Goal: Task Accomplishment & Management: Use online tool/utility

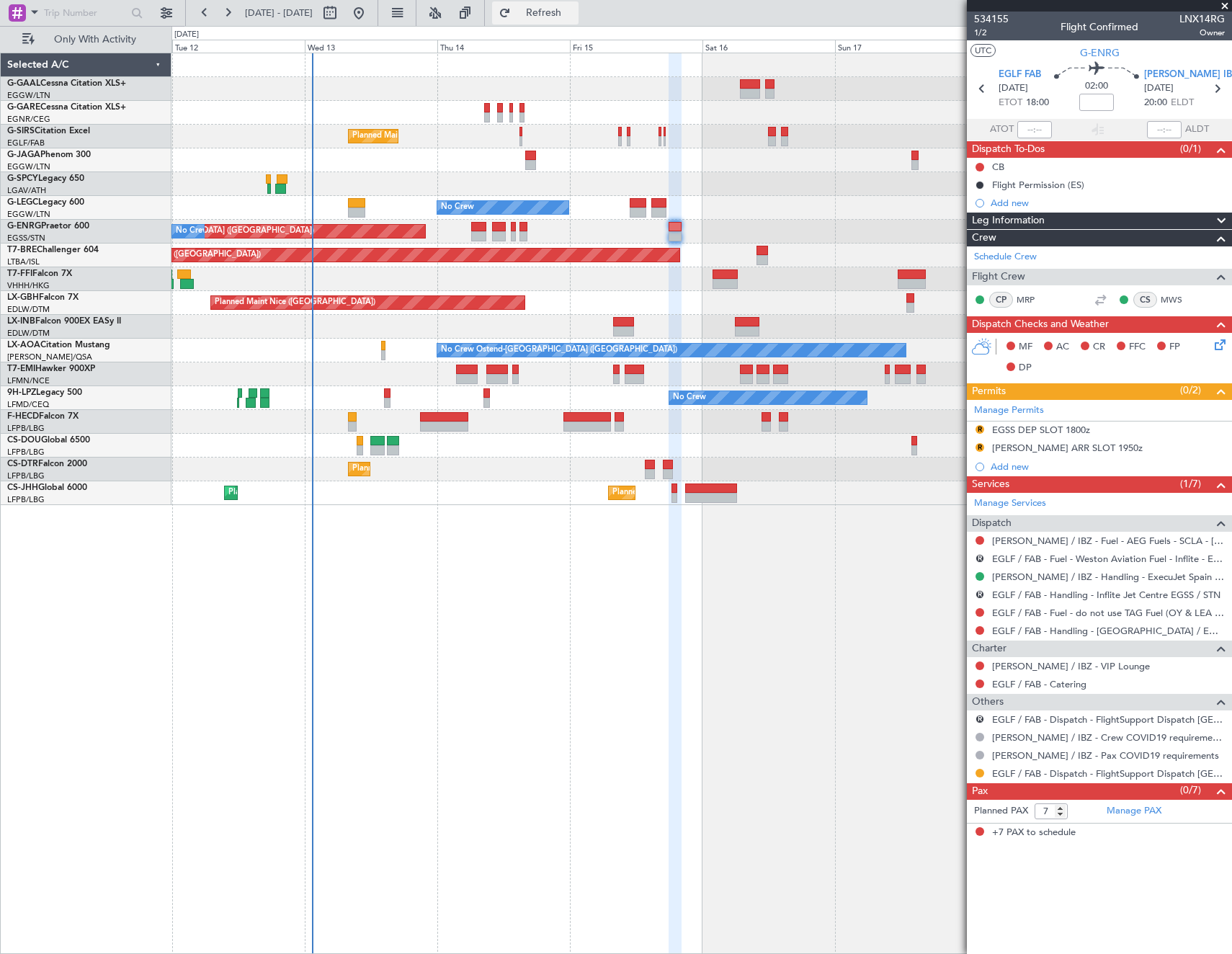
click at [574, 9] on span "Refresh" at bounding box center [544, 13] width 61 height 10
click at [342, 14] on button at bounding box center [330, 13] width 23 height 23
select select "8"
select select "2025"
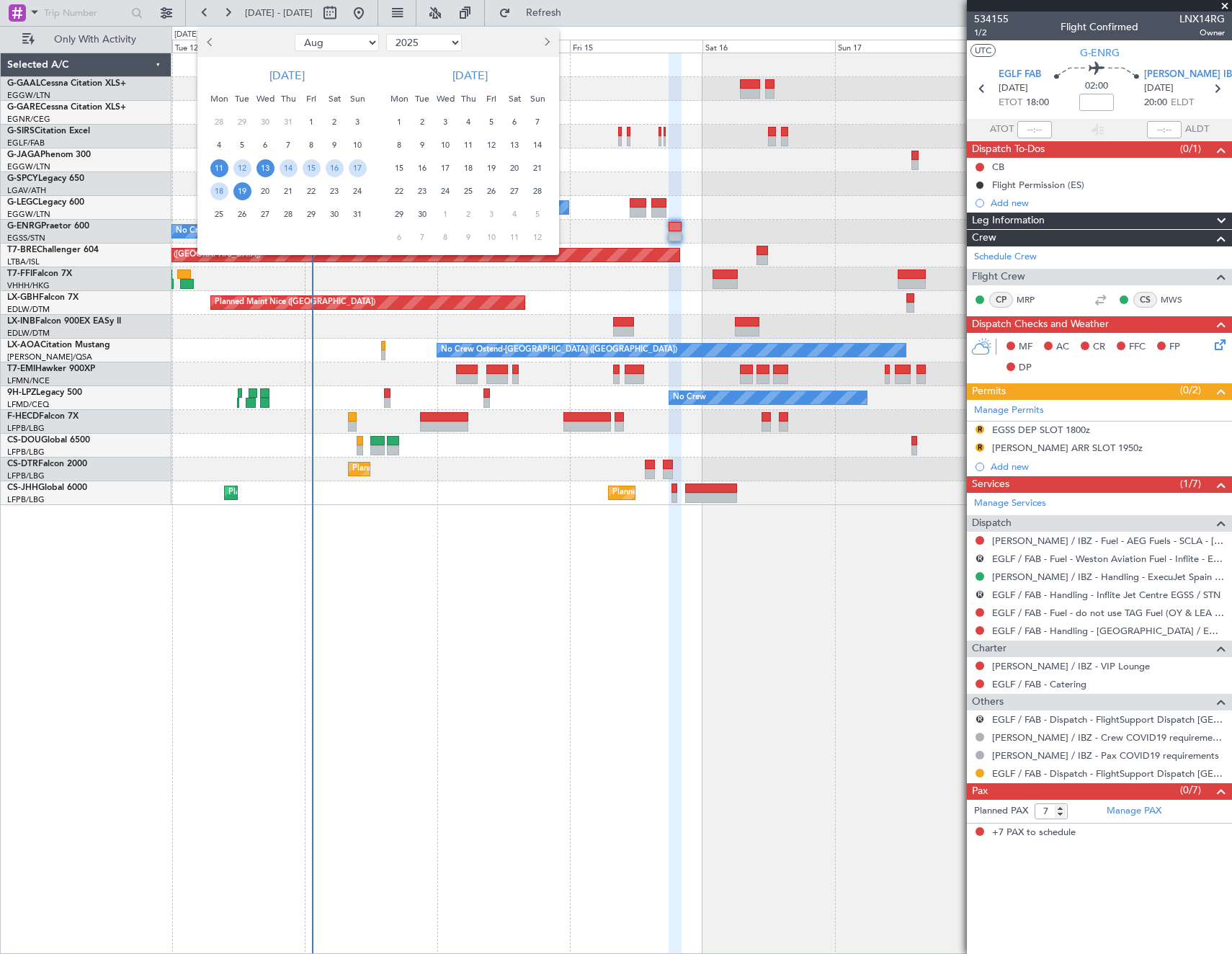
click at [263, 172] on span "13" at bounding box center [266, 168] width 18 height 18
click at [268, 197] on span "20" at bounding box center [266, 191] width 18 height 18
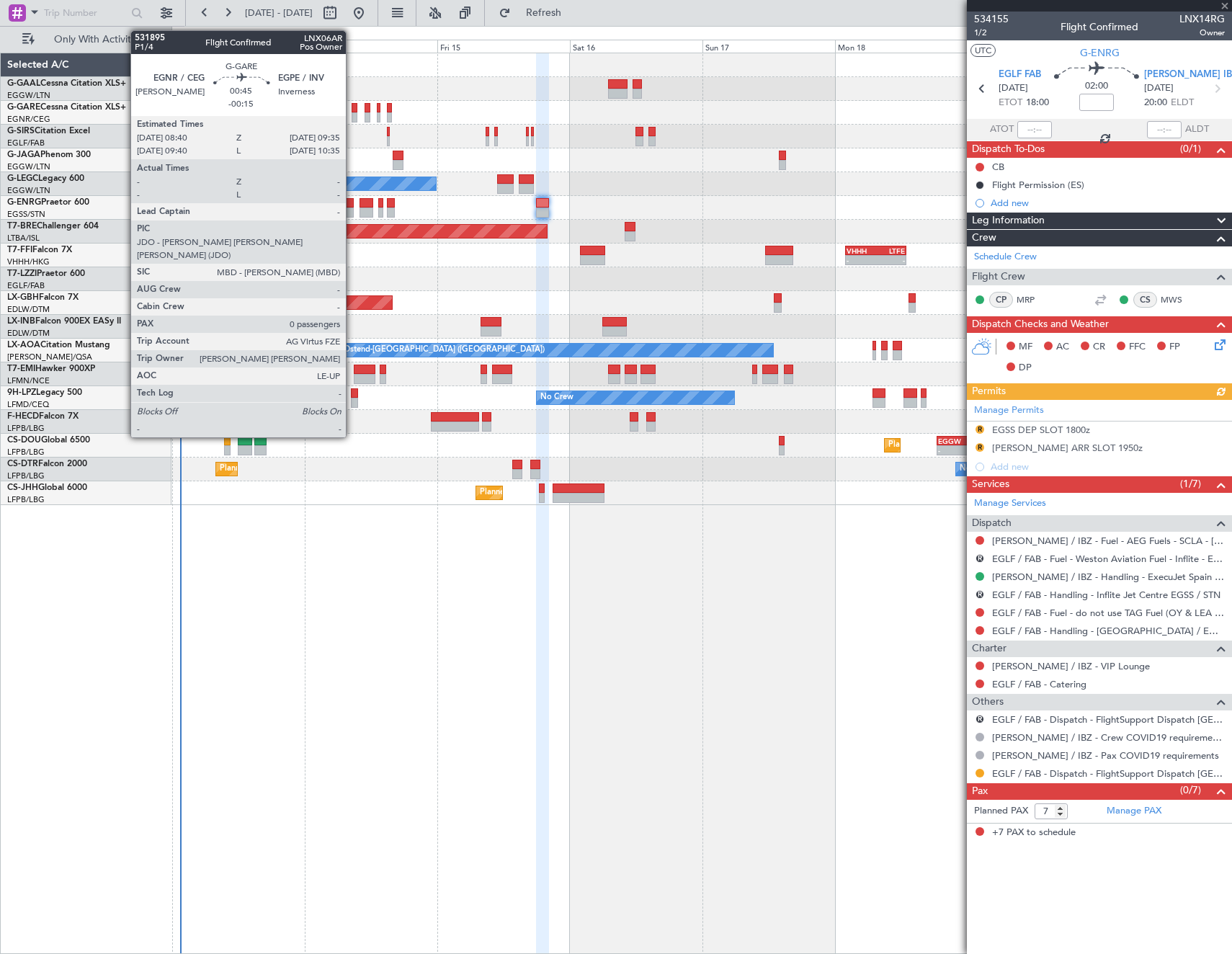
click at [352, 113] on div at bounding box center [354, 117] width 6 height 10
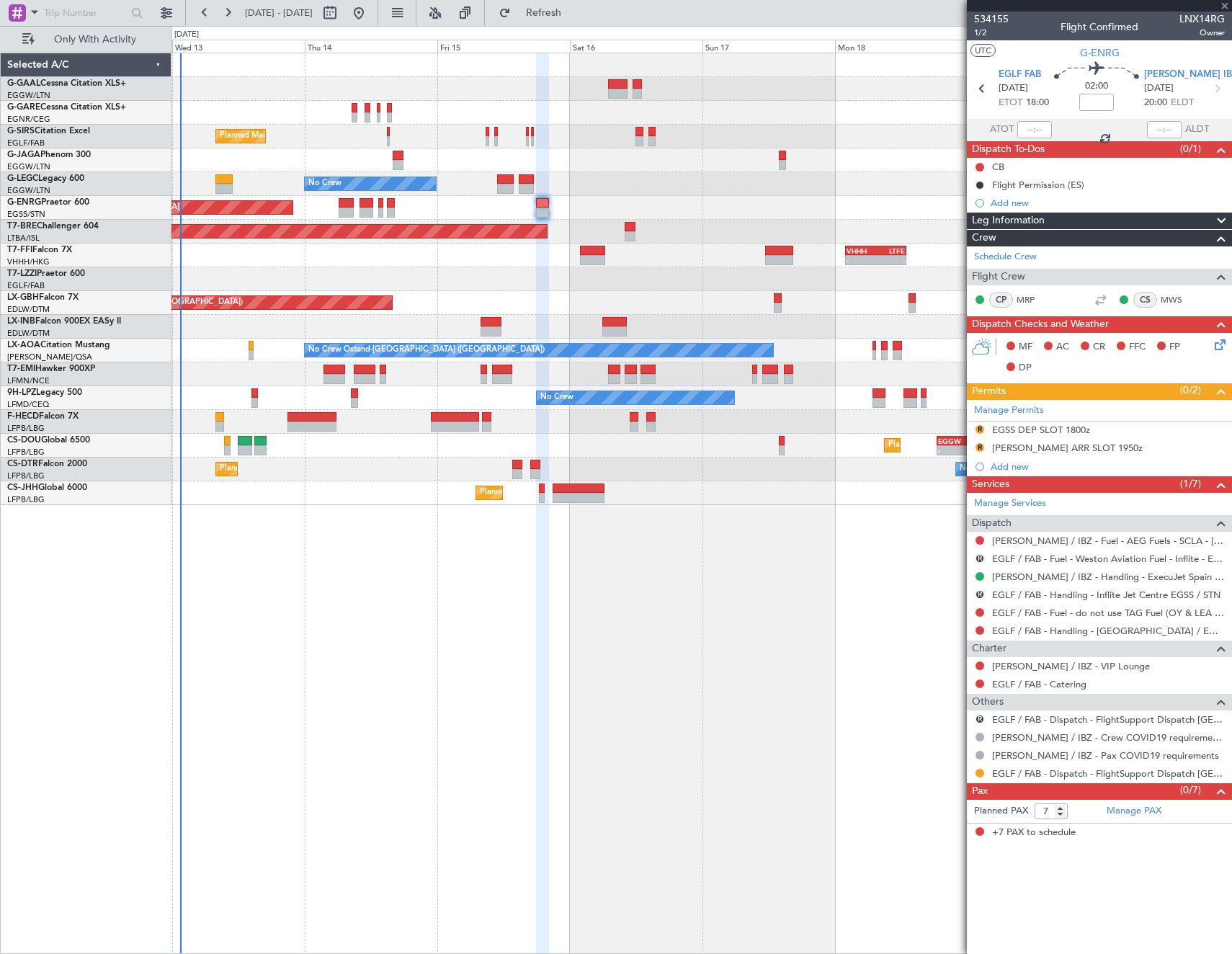
type input "-00:15"
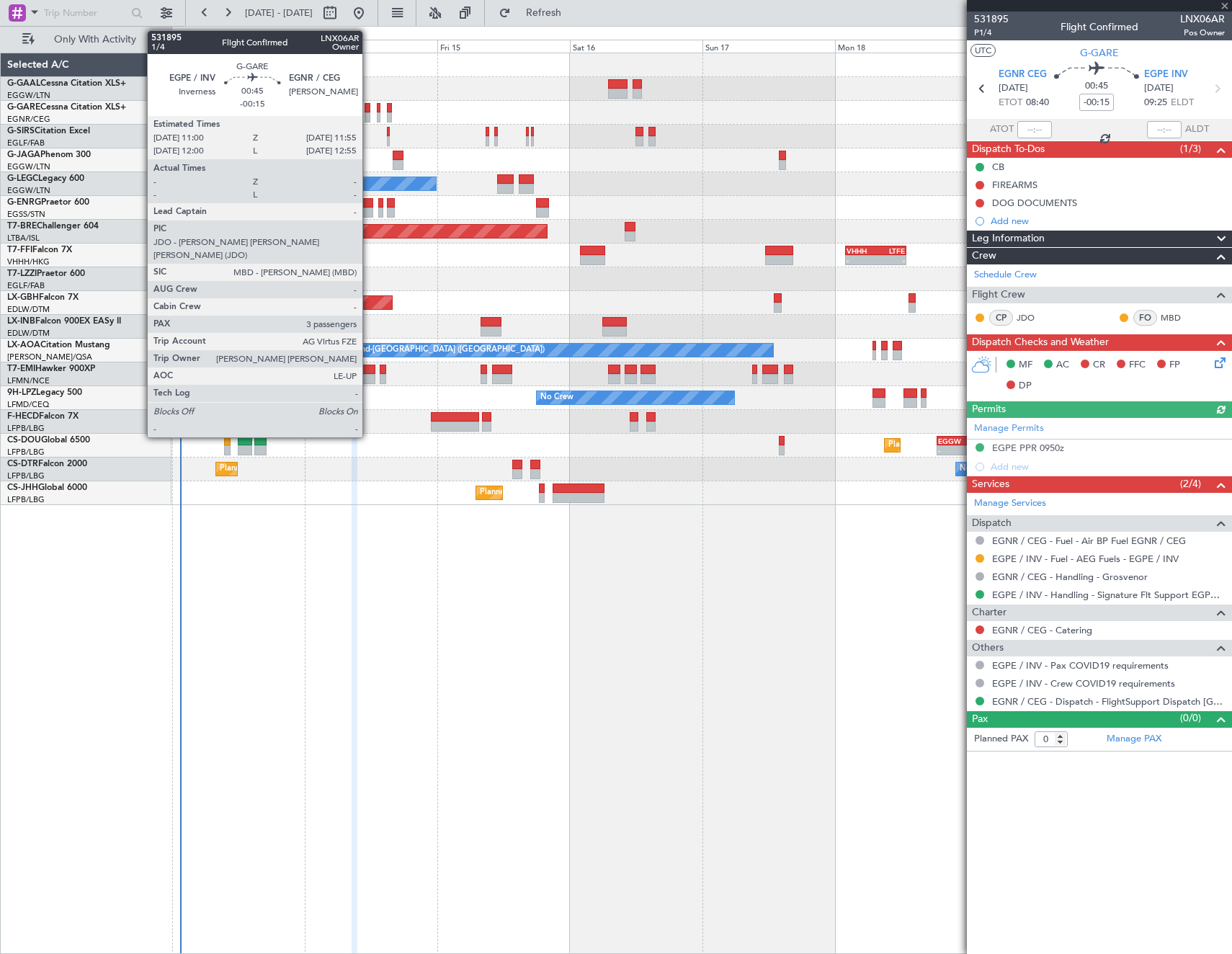
click at [369, 114] on div at bounding box center [367, 117] width 6 height 10
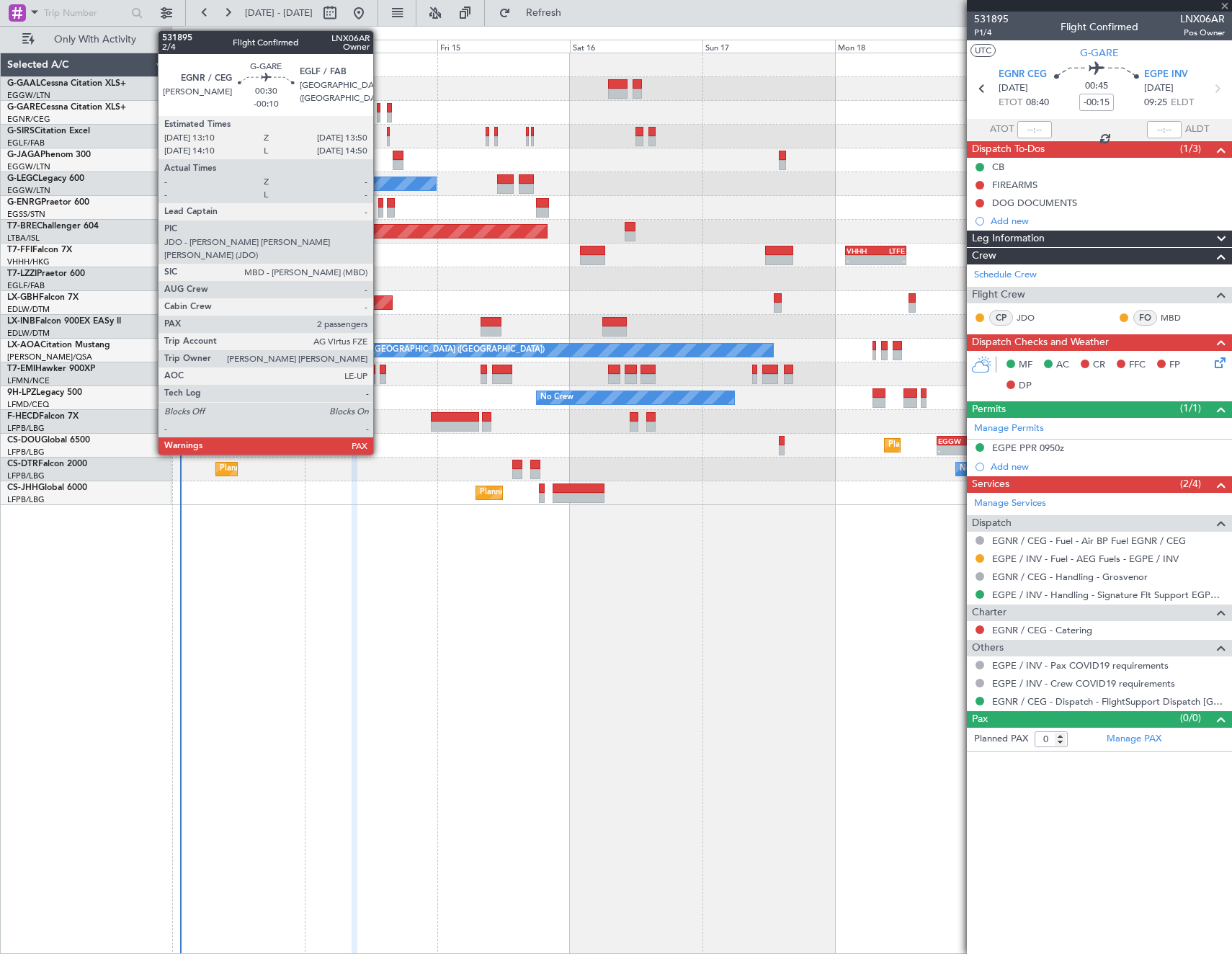
type input "3"
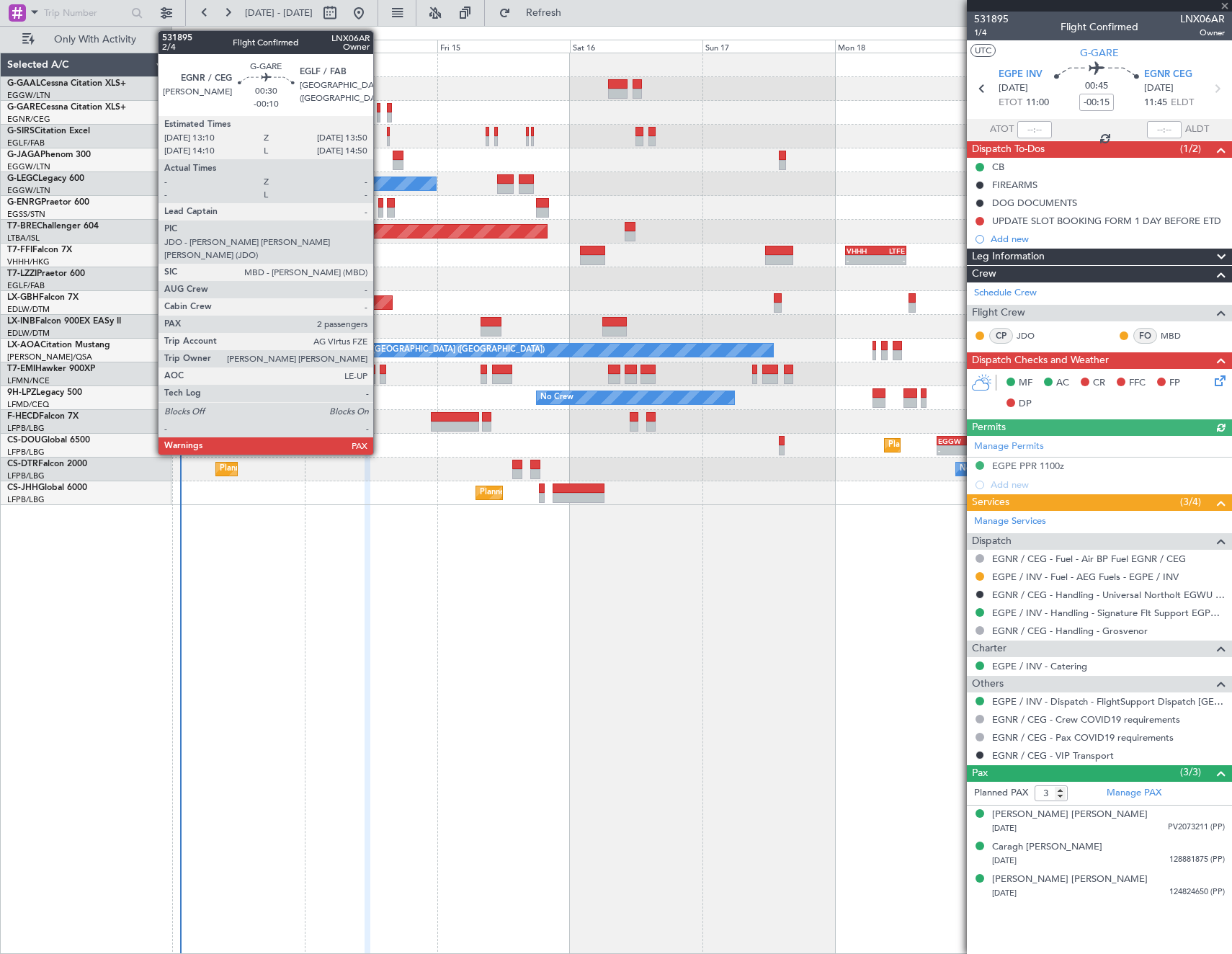
click at [380, 114] on div at bounding box center [378, 117] width 4 height 10
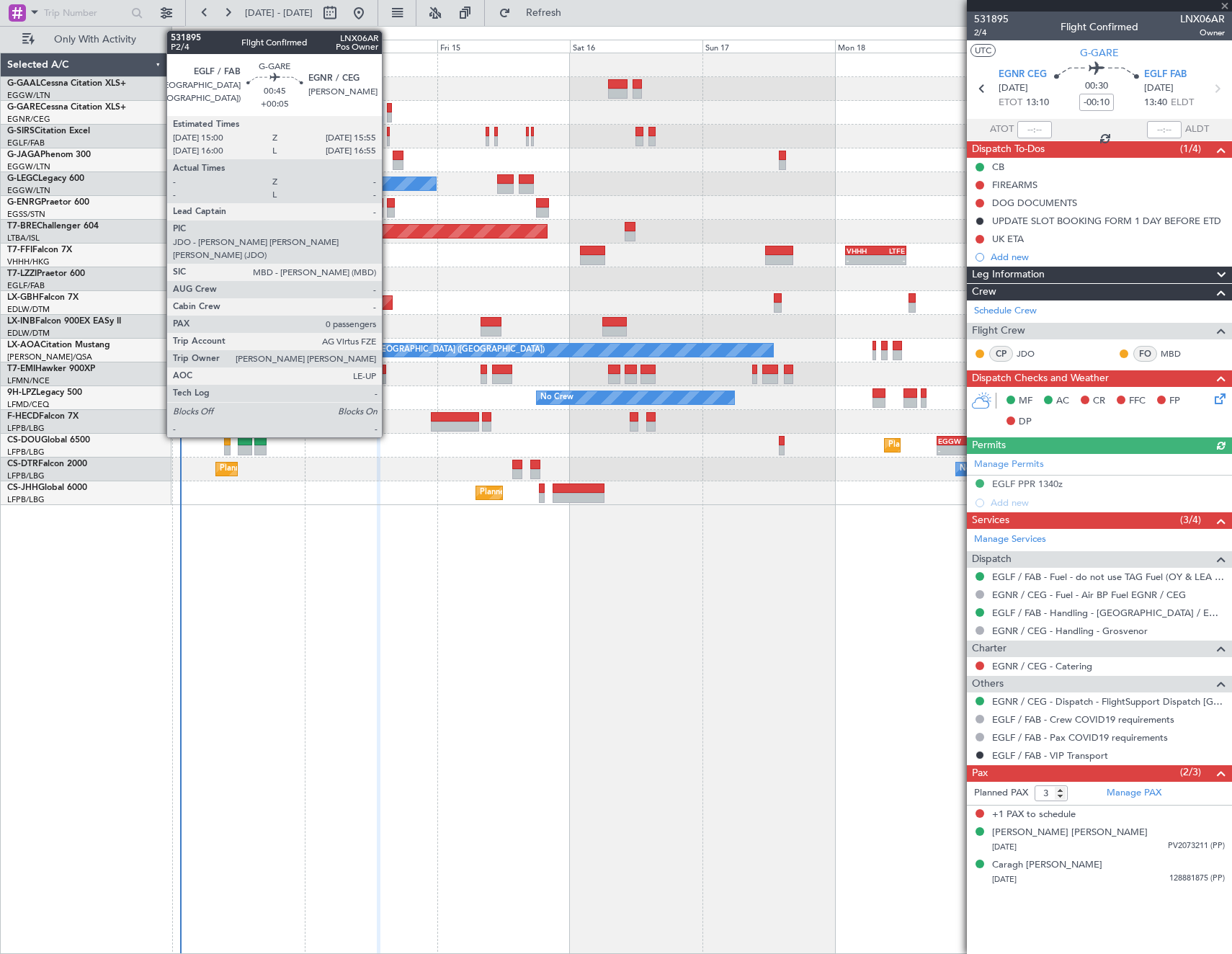
click at [389, 111] on div at bounding box center [390, 108] width 6 height 10
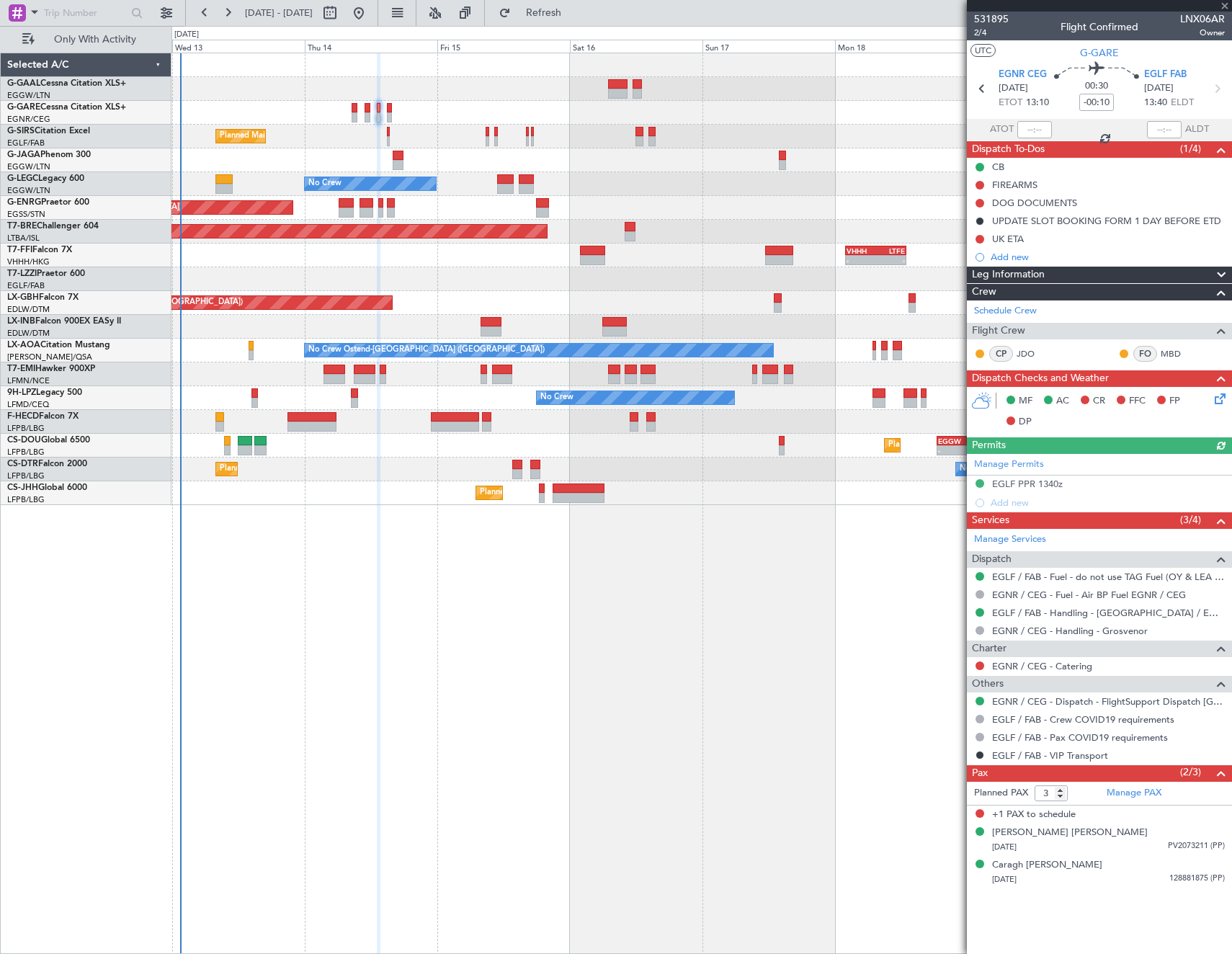
type input "+00:05"
type input "0"
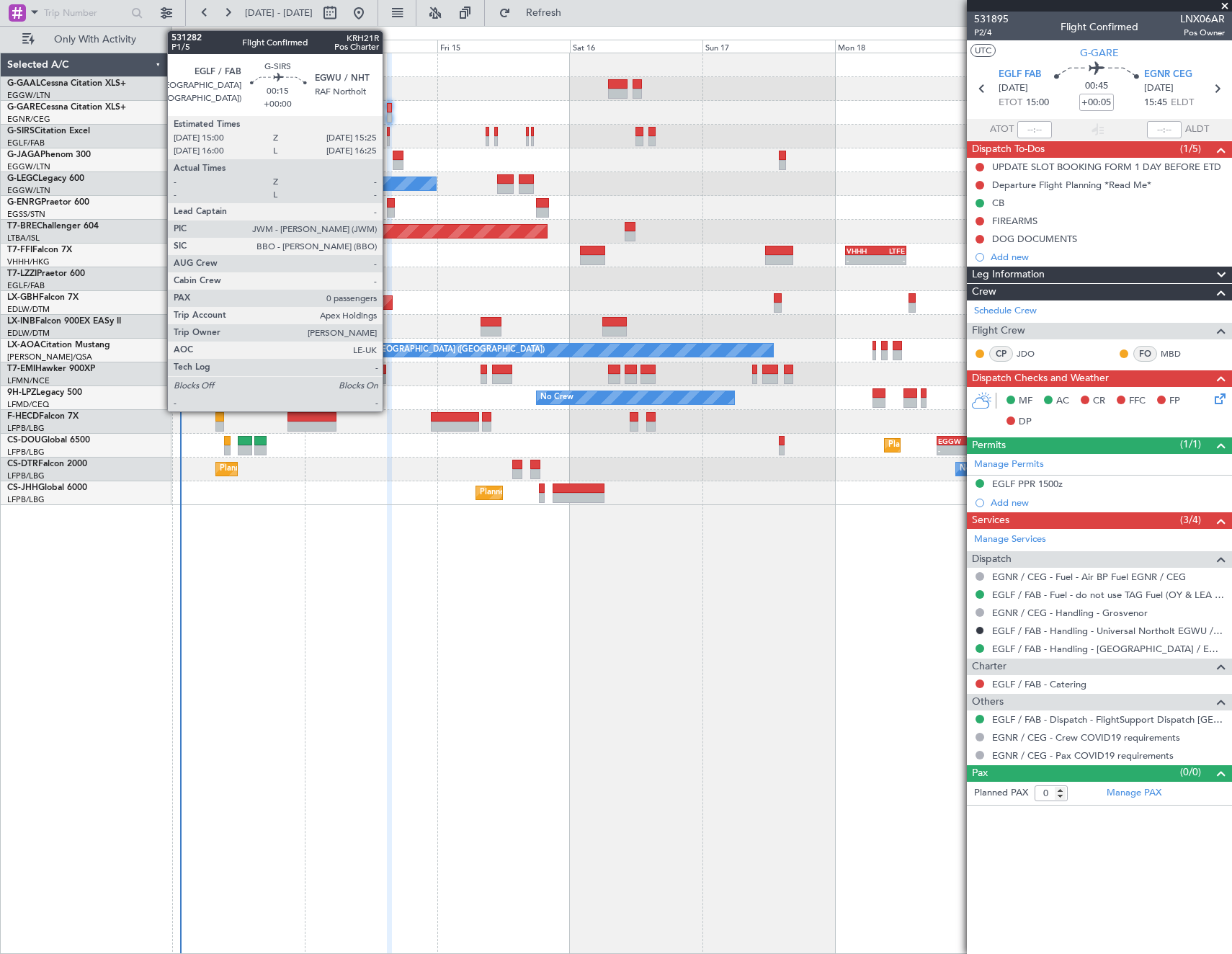
click at [389, 134] on div at bounding box center [389, 132] width 3 height 10
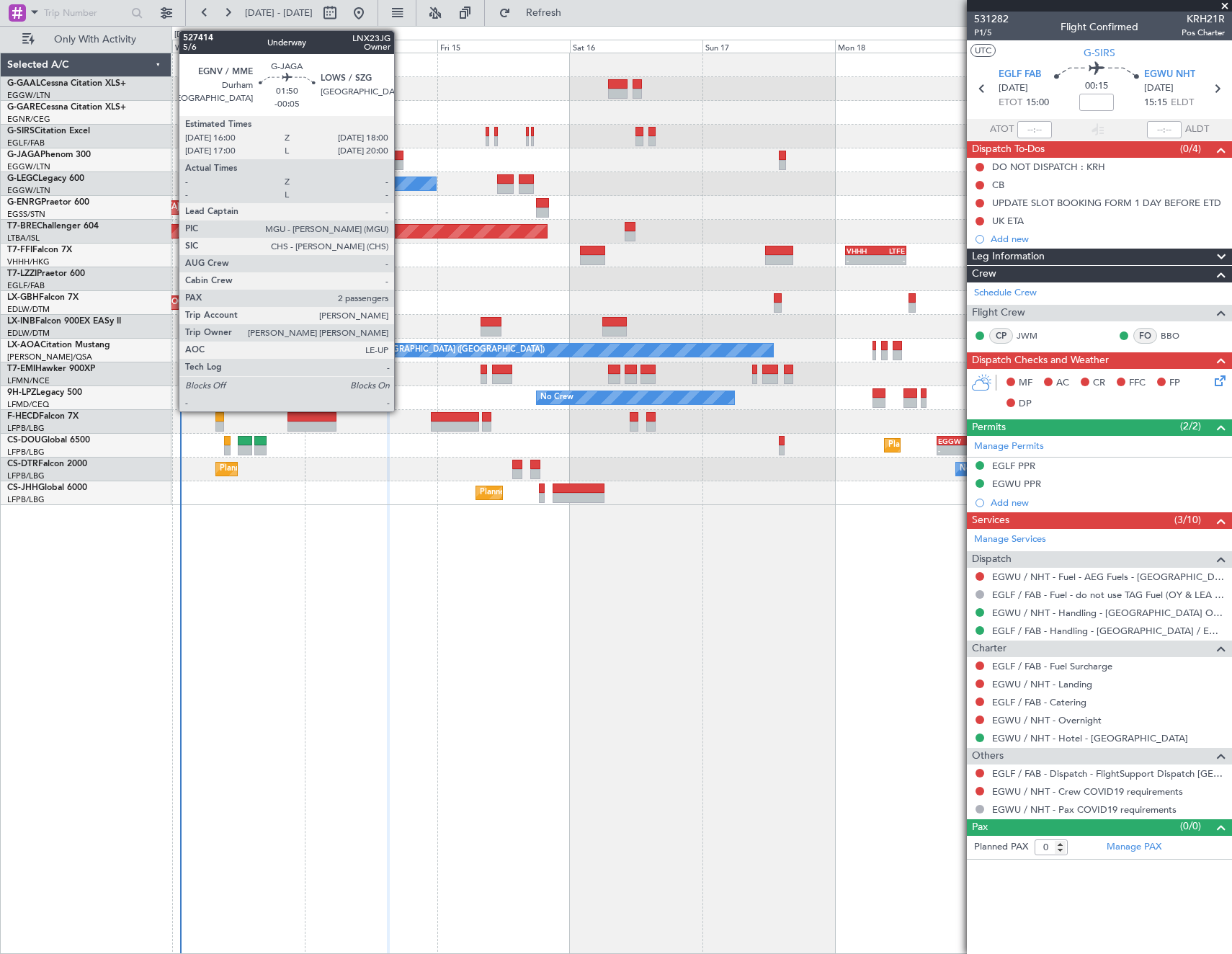
click at [401, 160] on div at bounding box center [399, 155] width 11 height 10
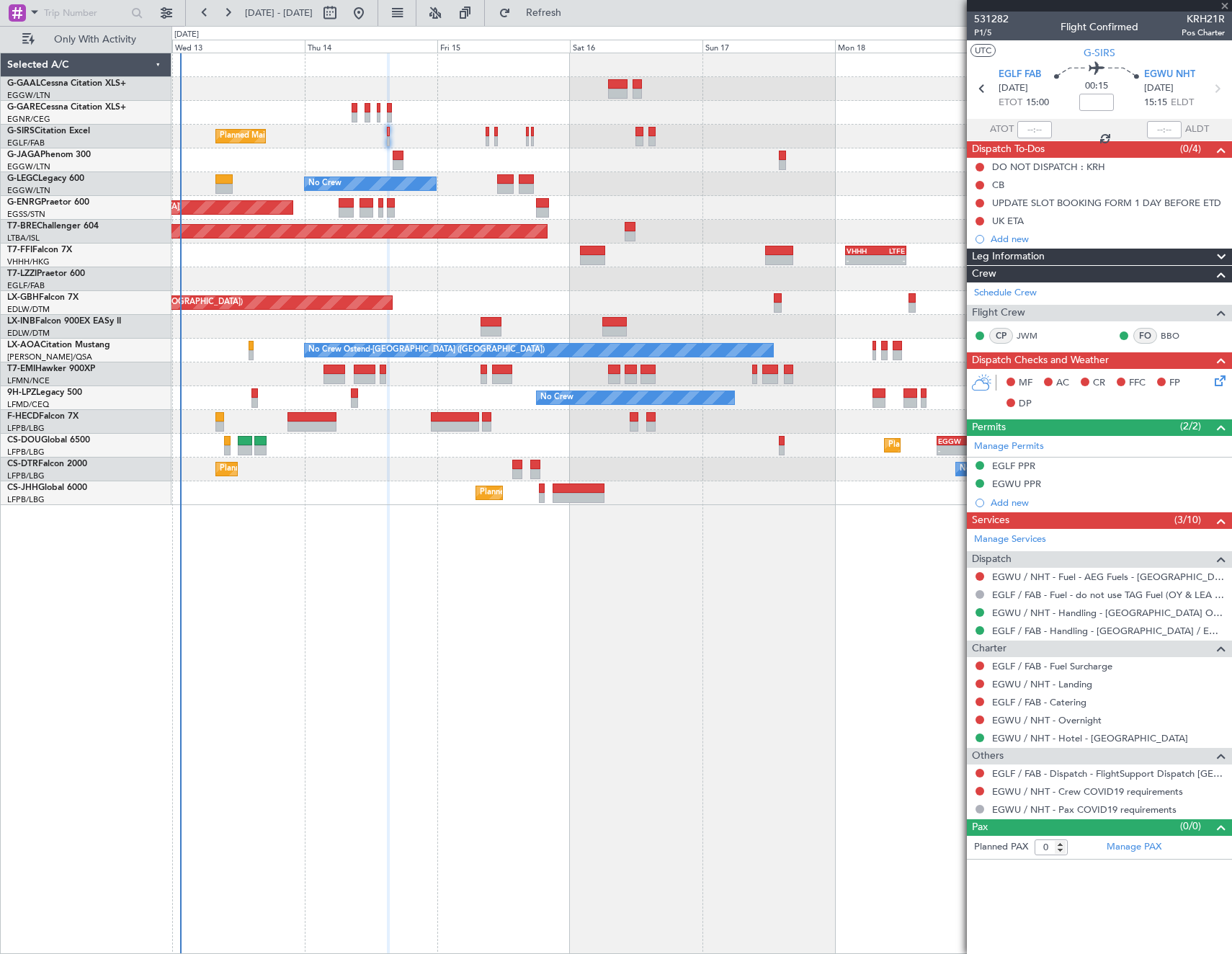
type input "-00:05"
type input "2"
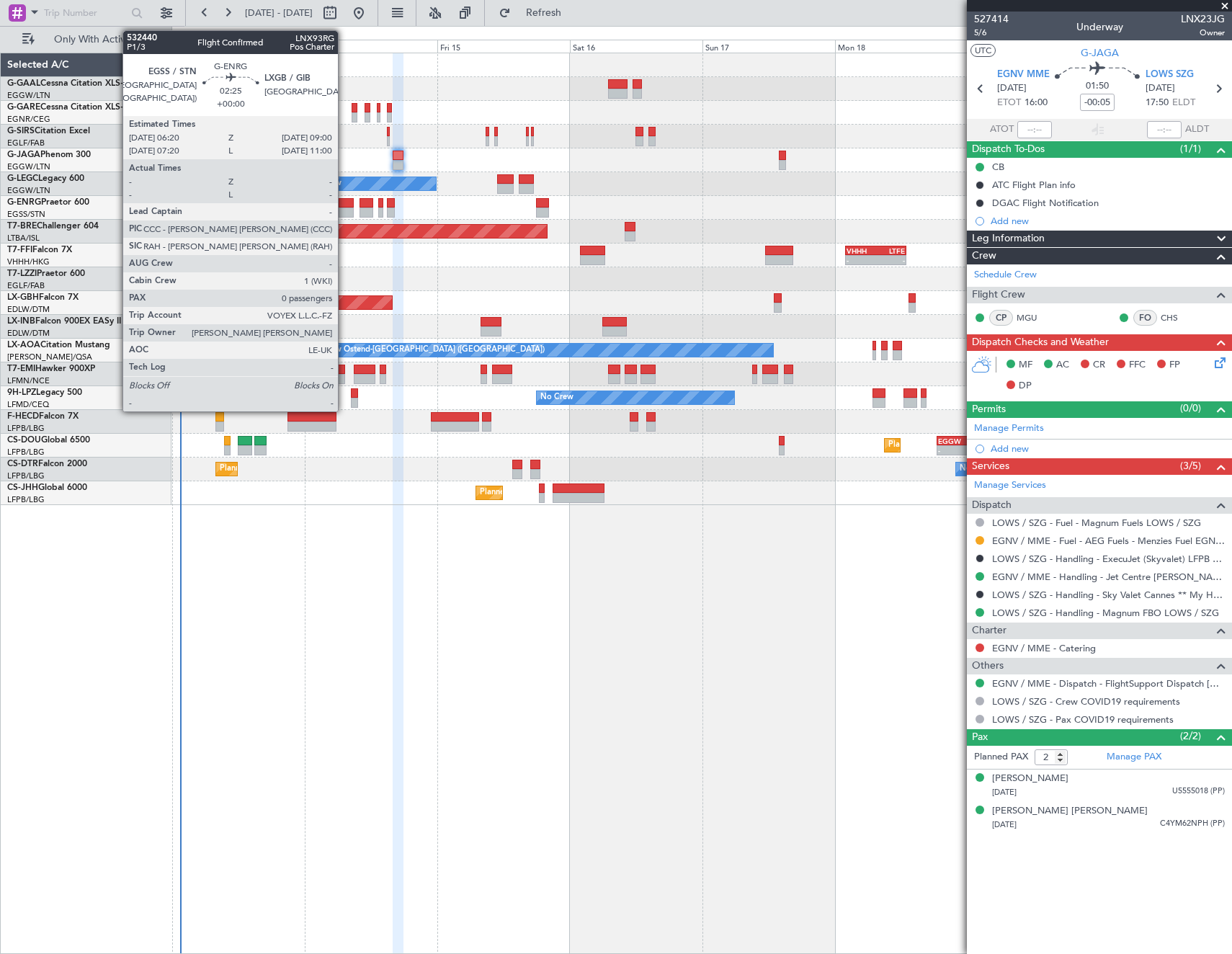
click at [344, 202] on div at bounding box center [346, 203] width 15 height 10
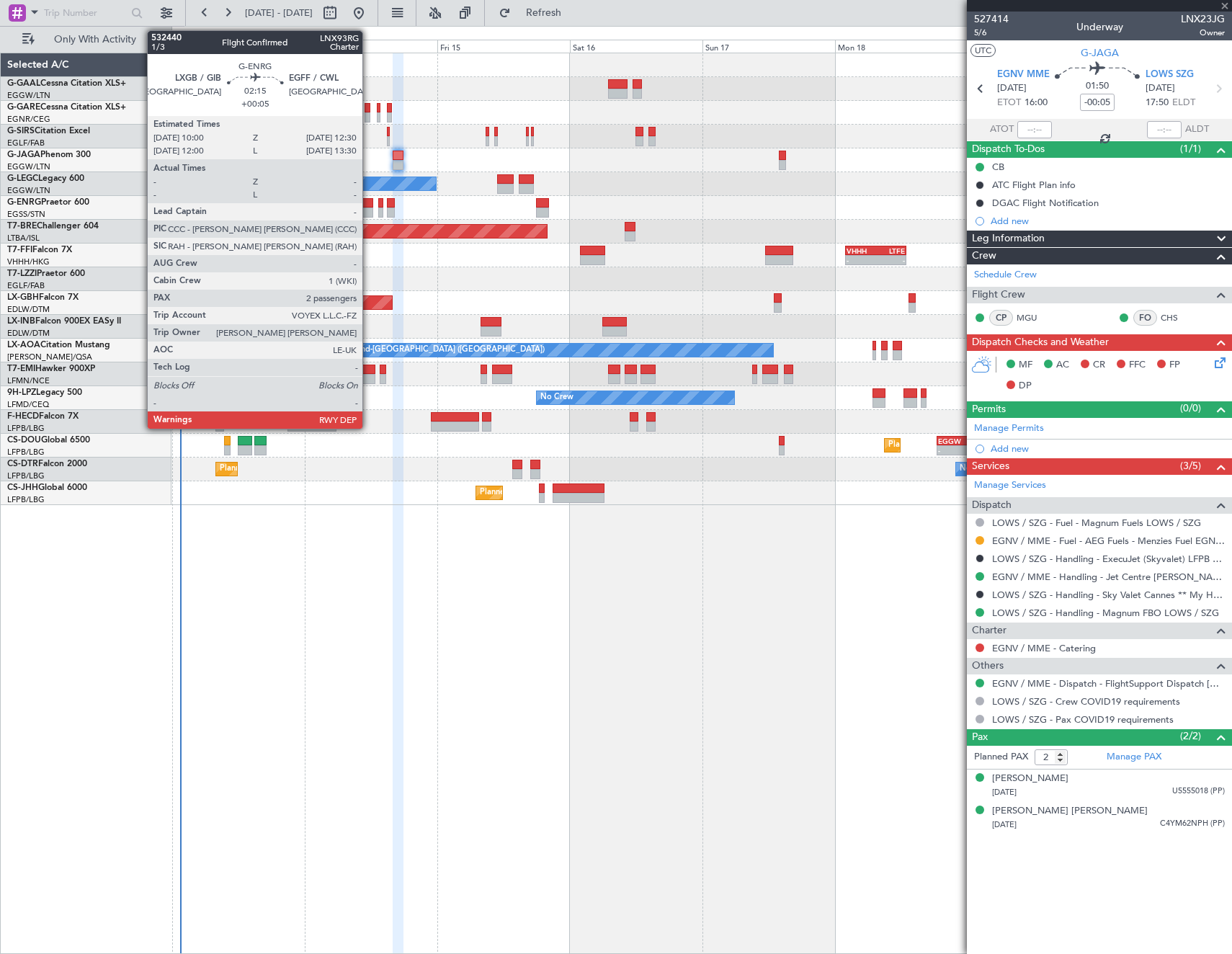
type input "0"
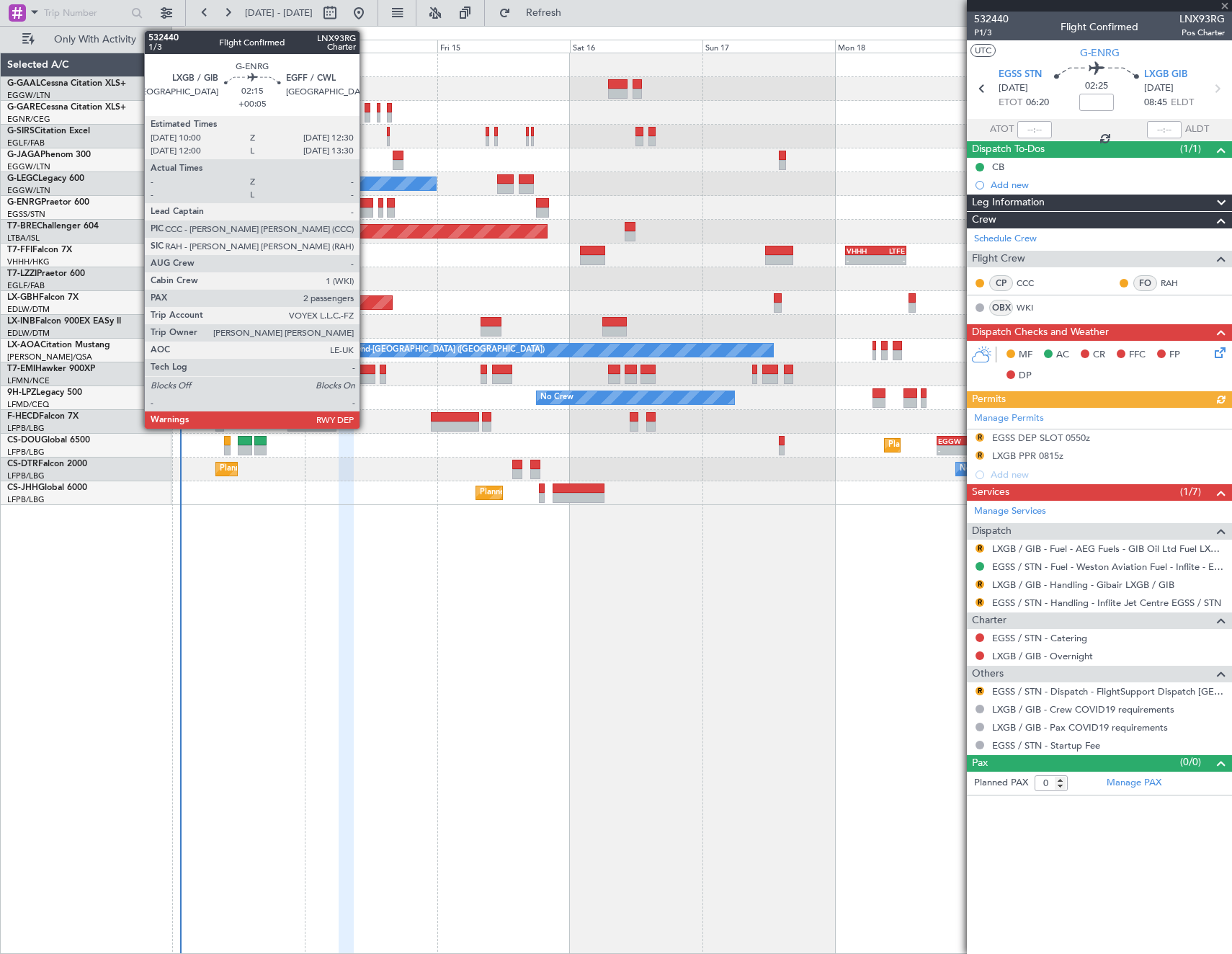
click at [366, 206] on div at bounding box center [367, 203] width 15 height 10
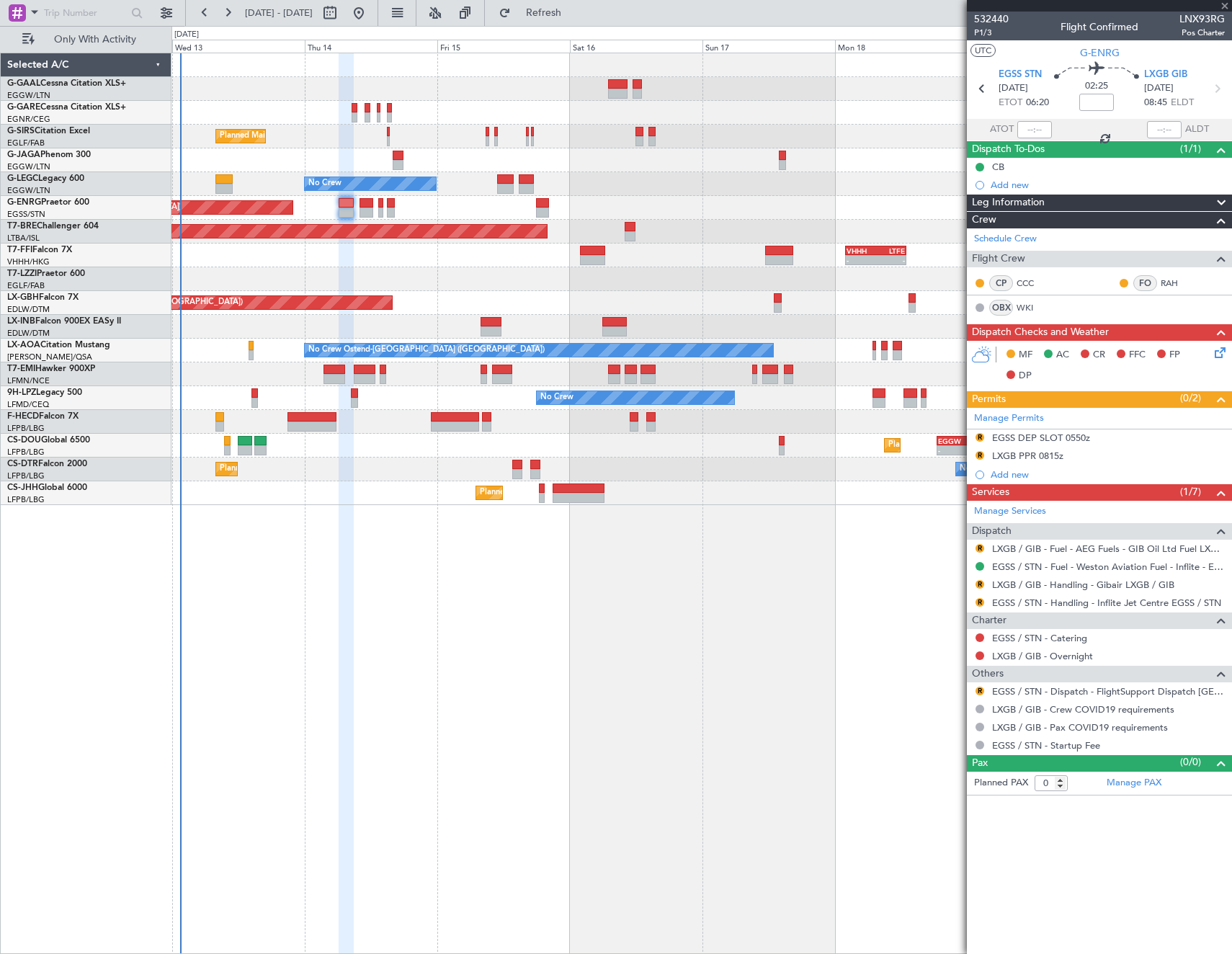
type input "+00:05"
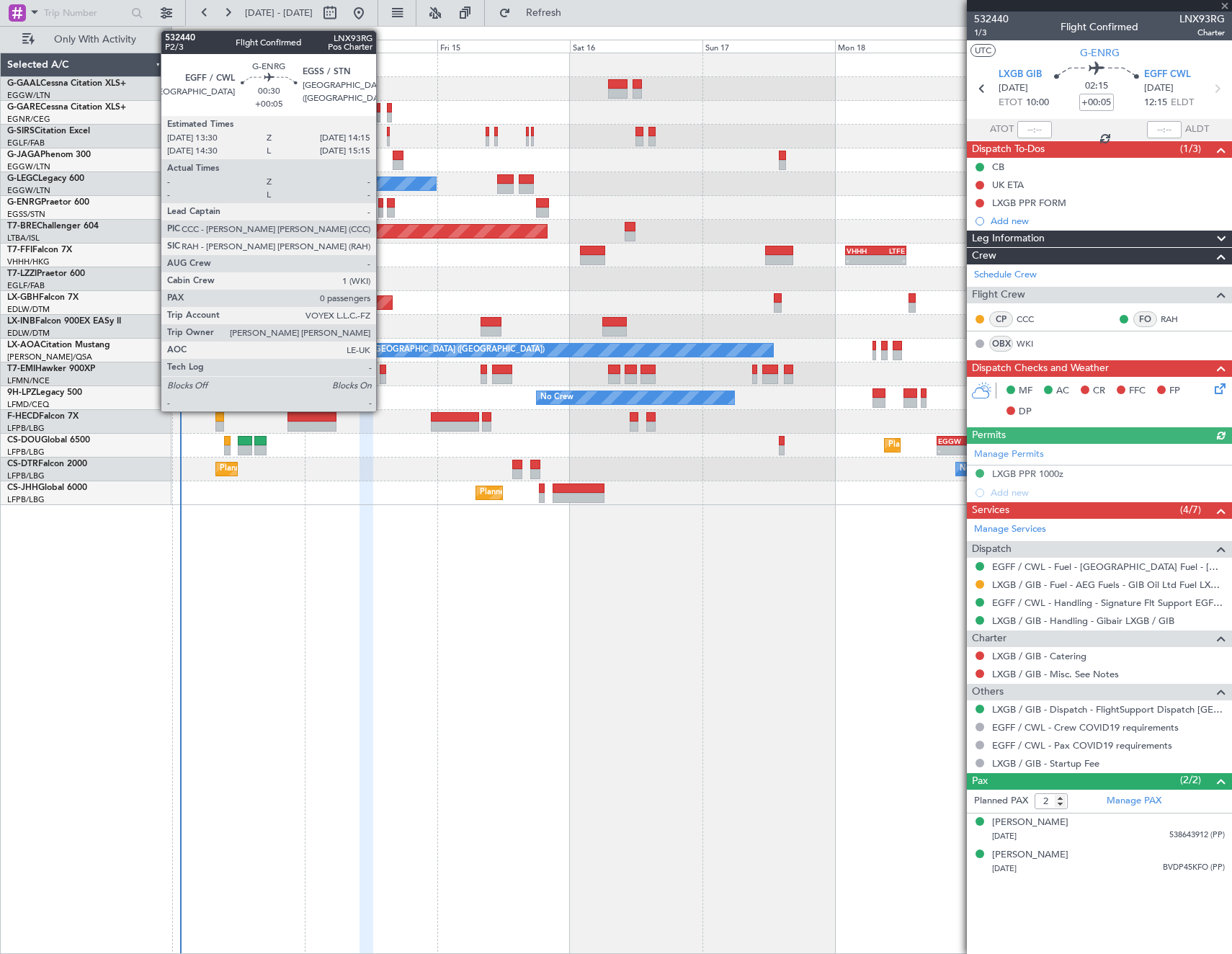
click at [382, 206] on div at bounding box center [380, 203] width 4 height 10
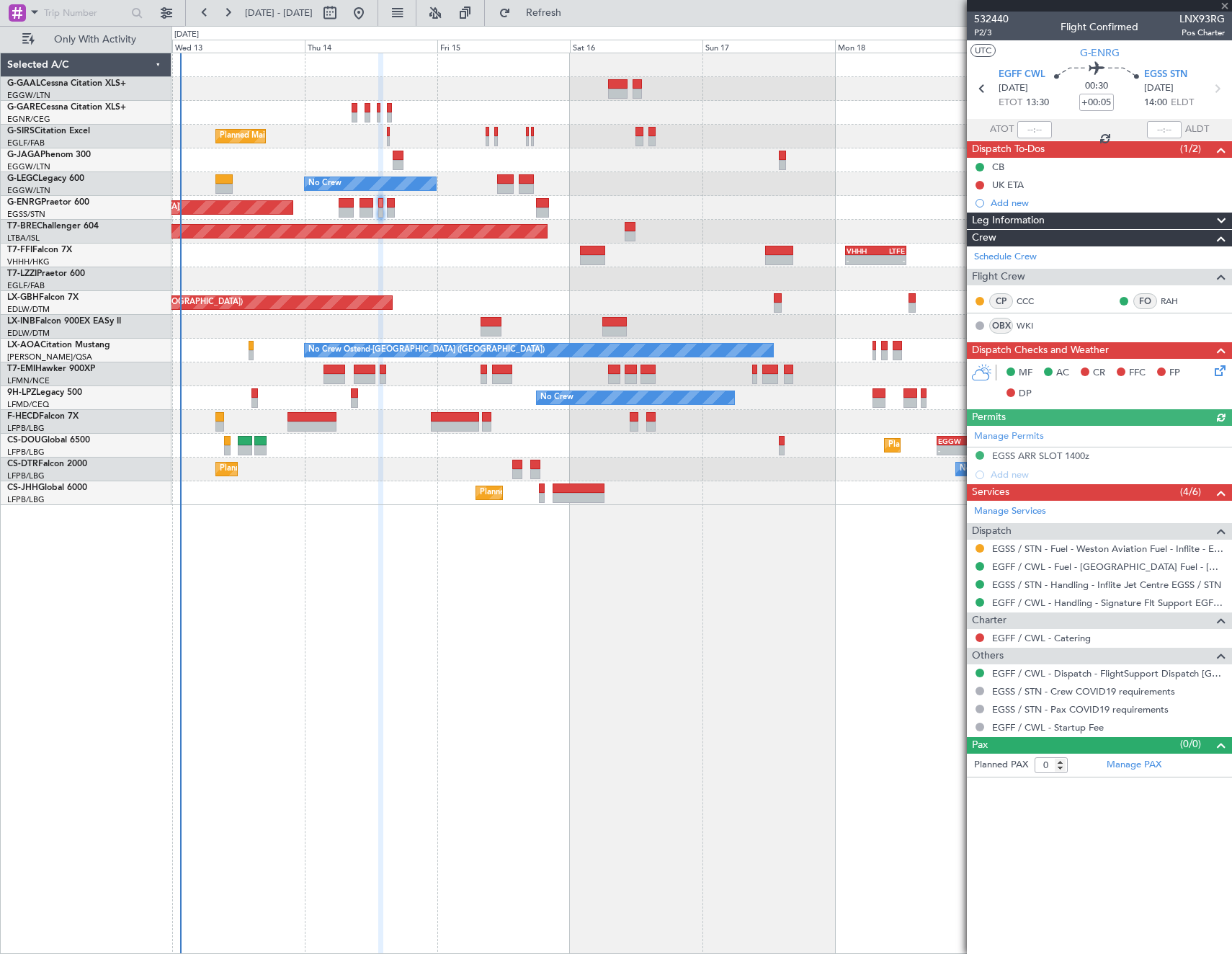
click at [396, 206] on div "Planned Maint [GEOGRAPHIC_DATA] ([GEOGRAPHIC_DATA]) No Crew" at bounding box center [701, 207] width 1060 height 23
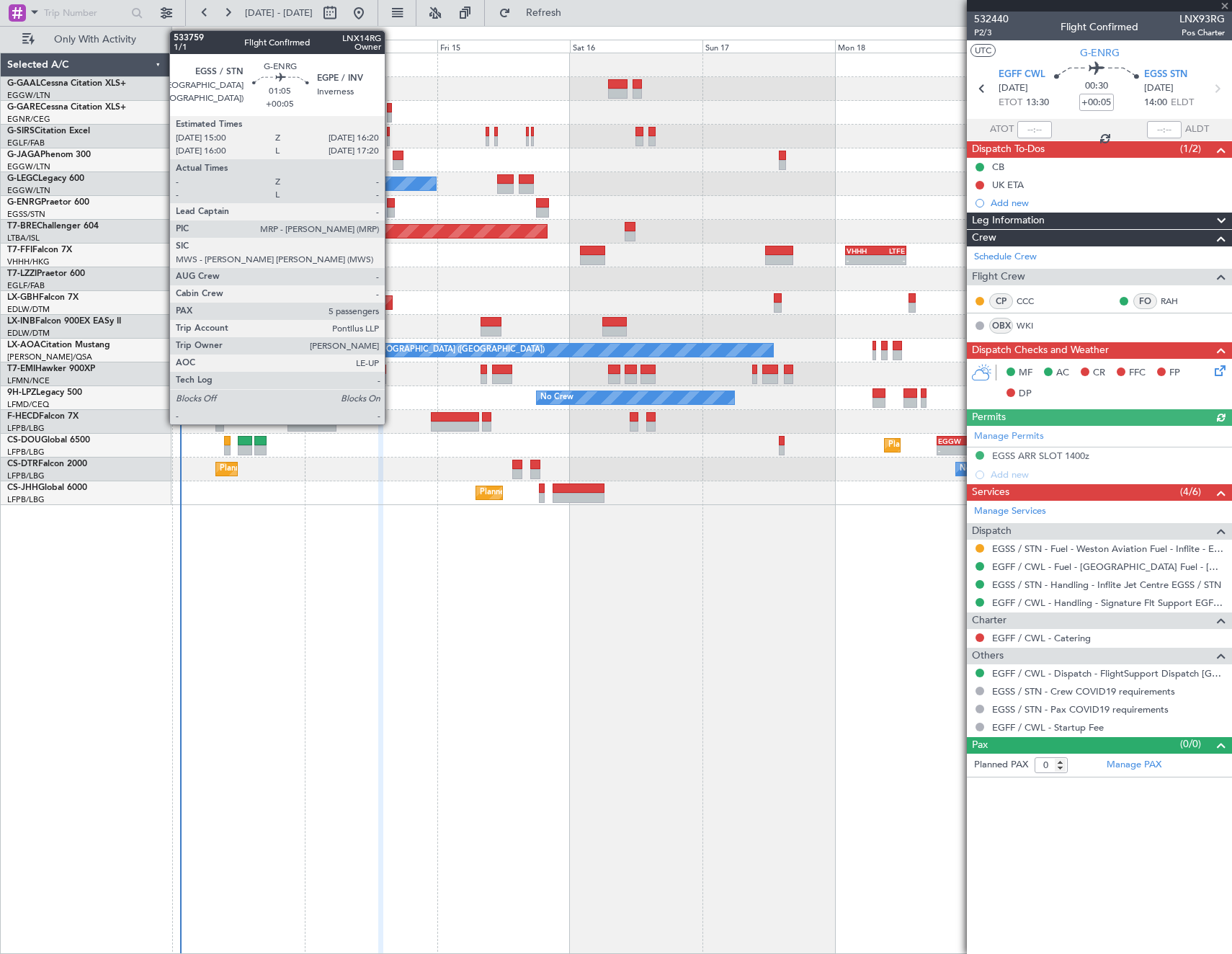
click at [391, 204] on div at bounding box center [391, 203] width 8 height 10
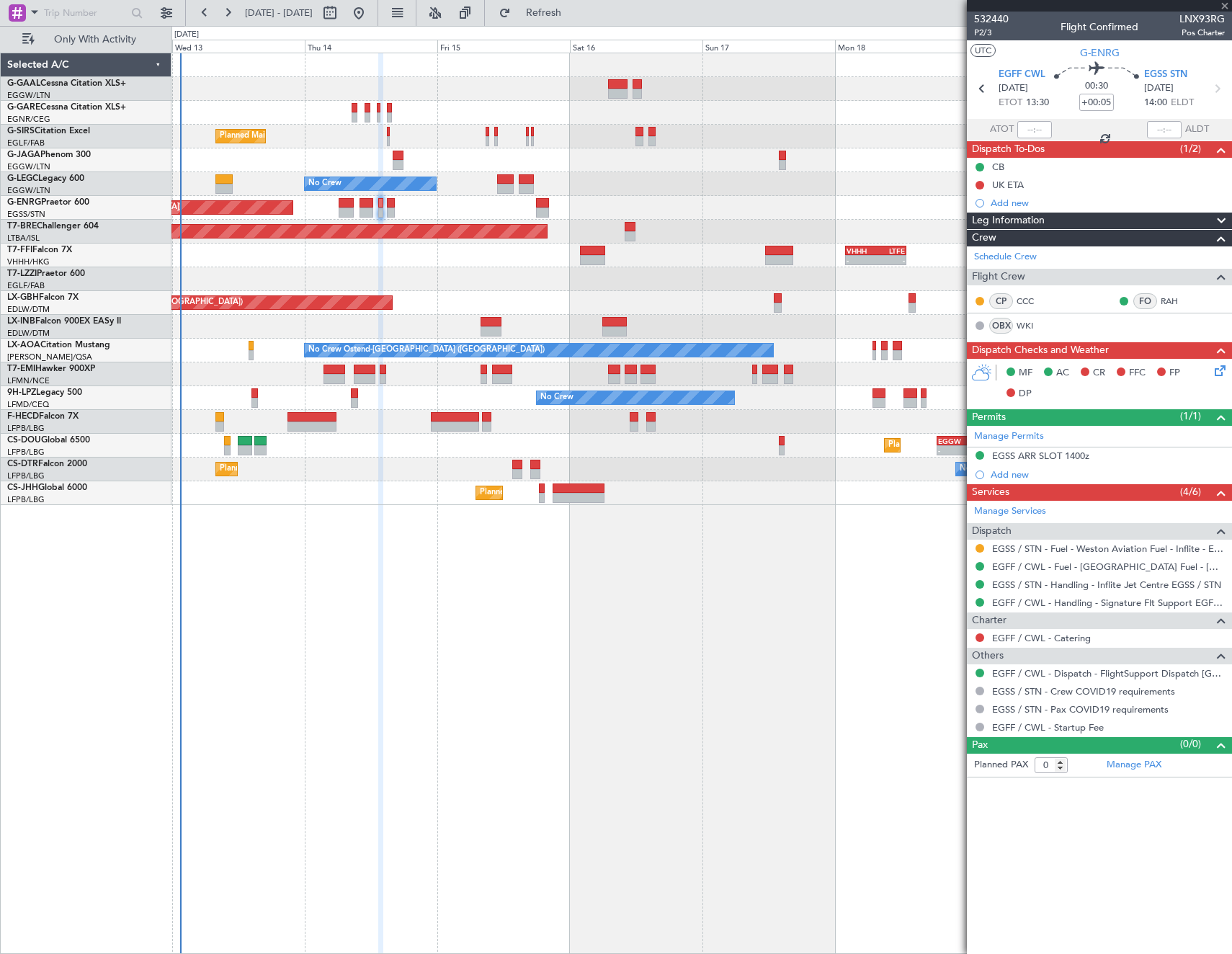
type input "5"
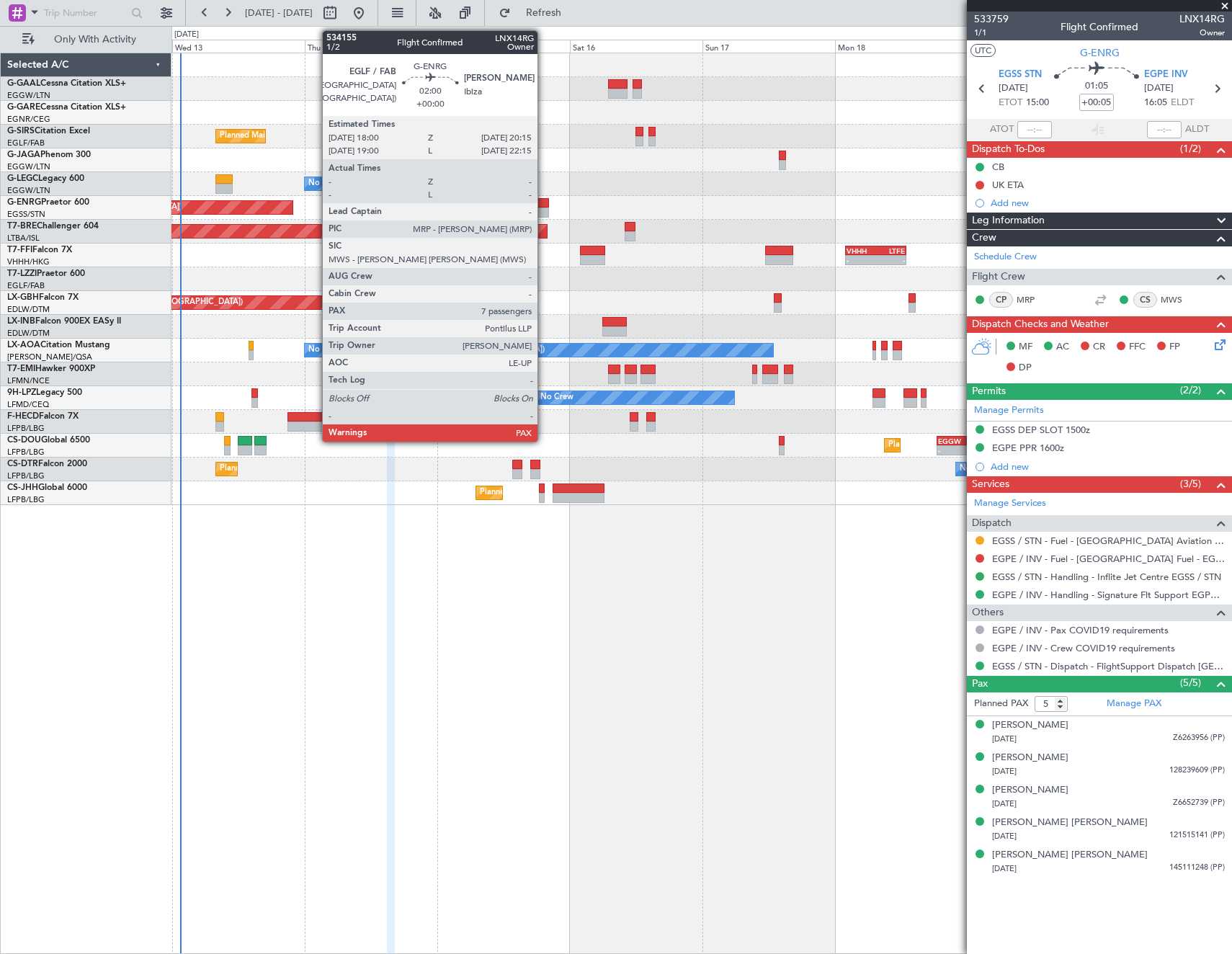
click at [544, 207] on div at bounding box center [543, 203] width 13 height 10
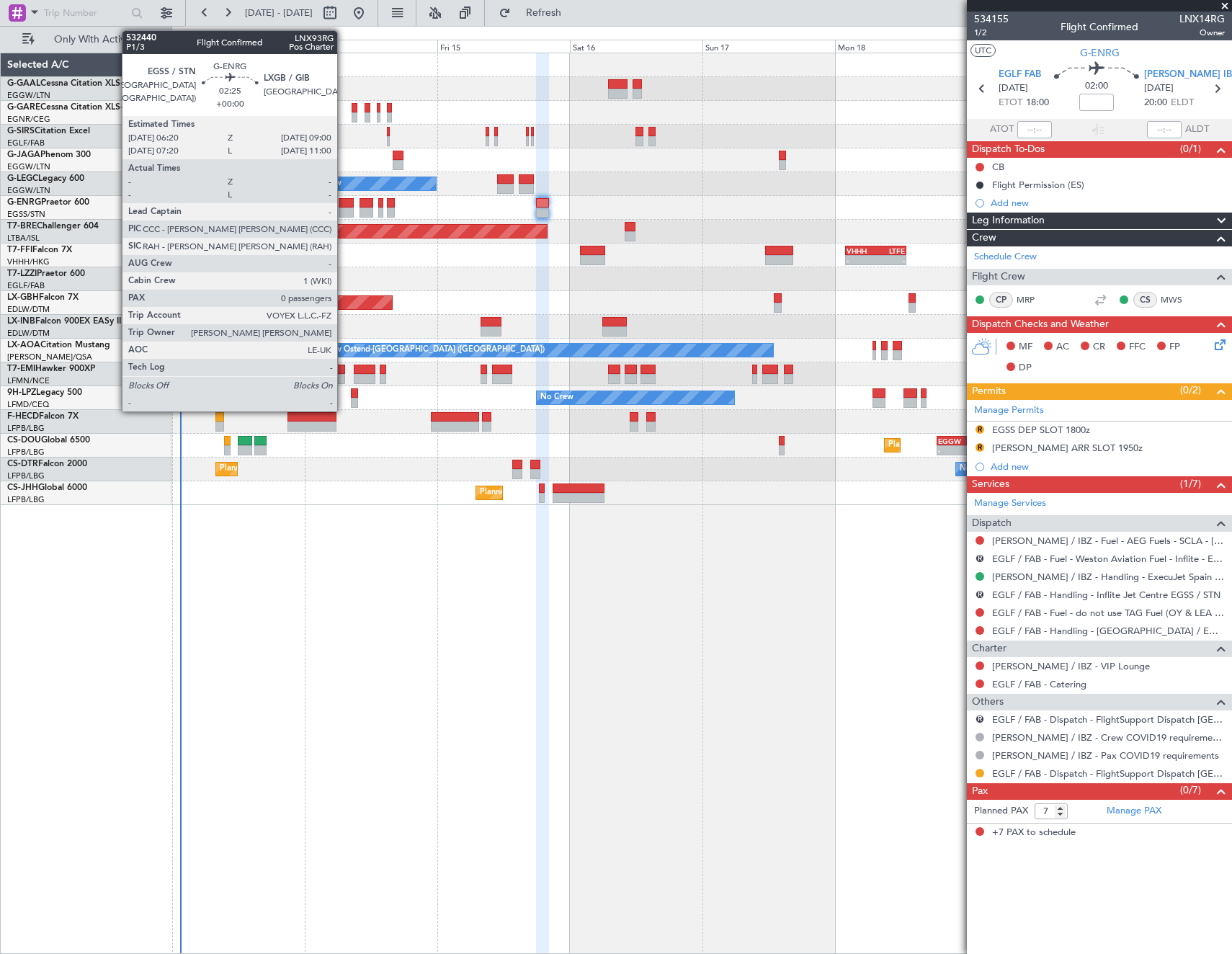
click at [343, 212] on div at bounding box center [346, 212] width 15 height 10
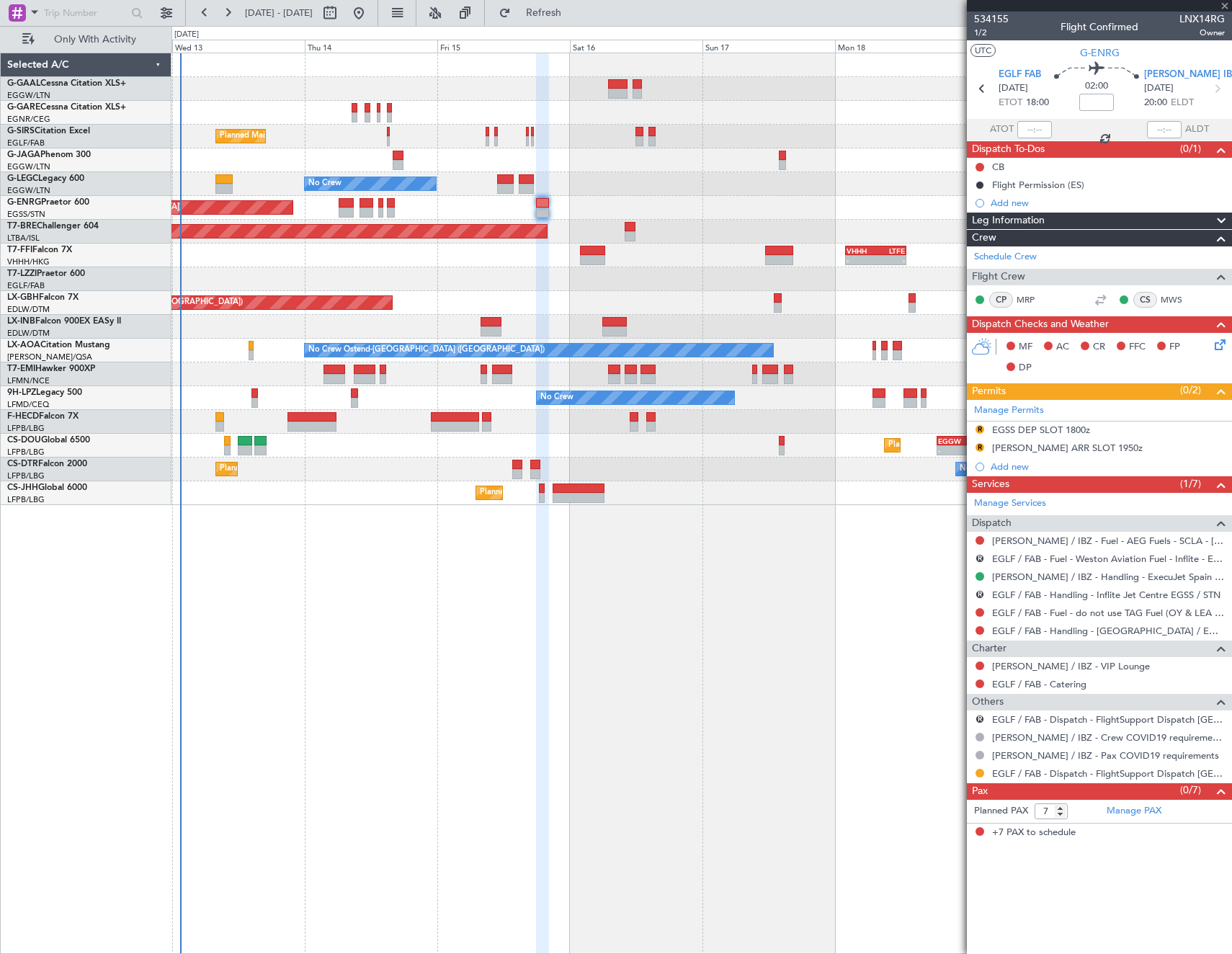
type input "0"
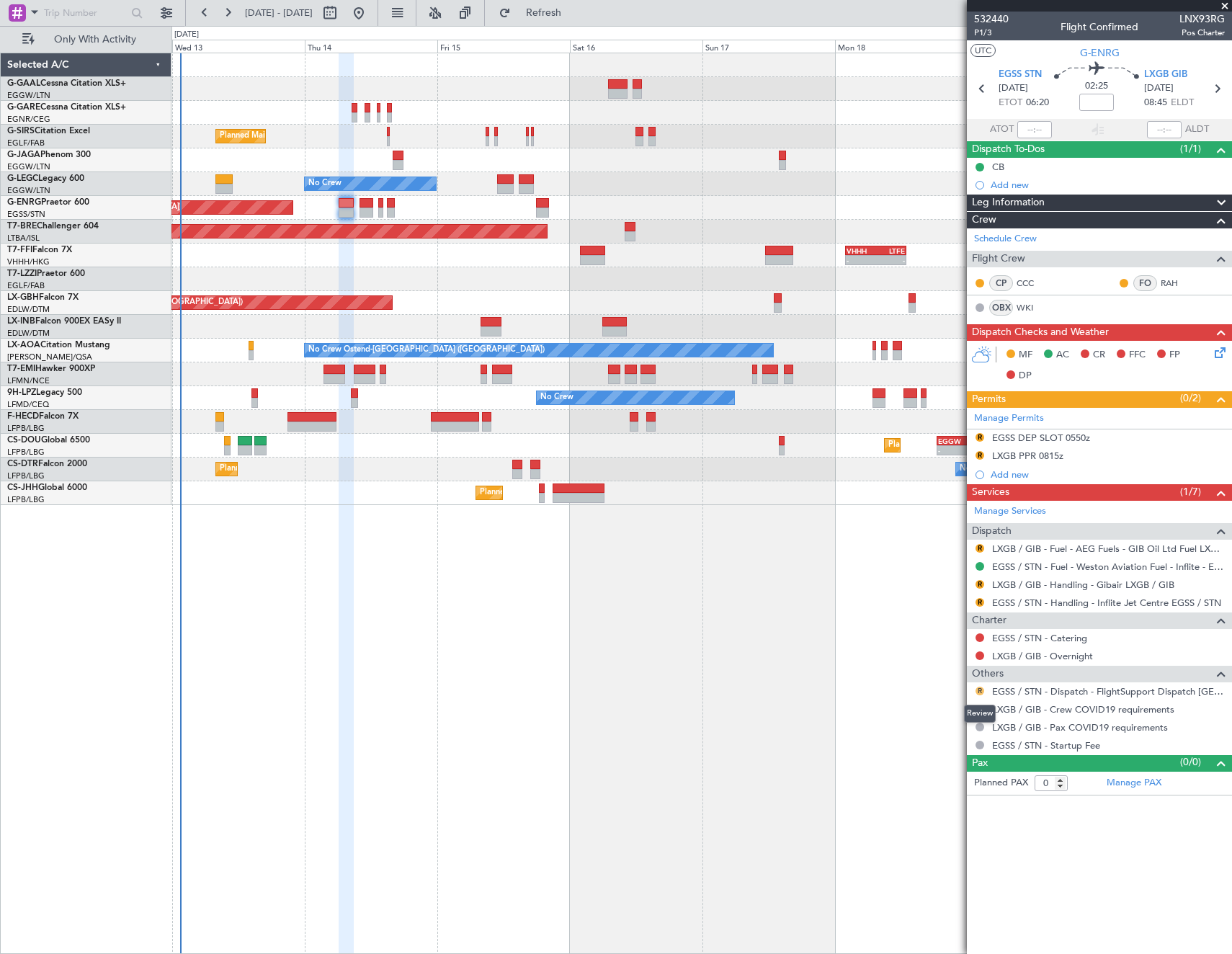
click at [983, 689] on button "R" at bounding box center [980, 691] width 9 height 9
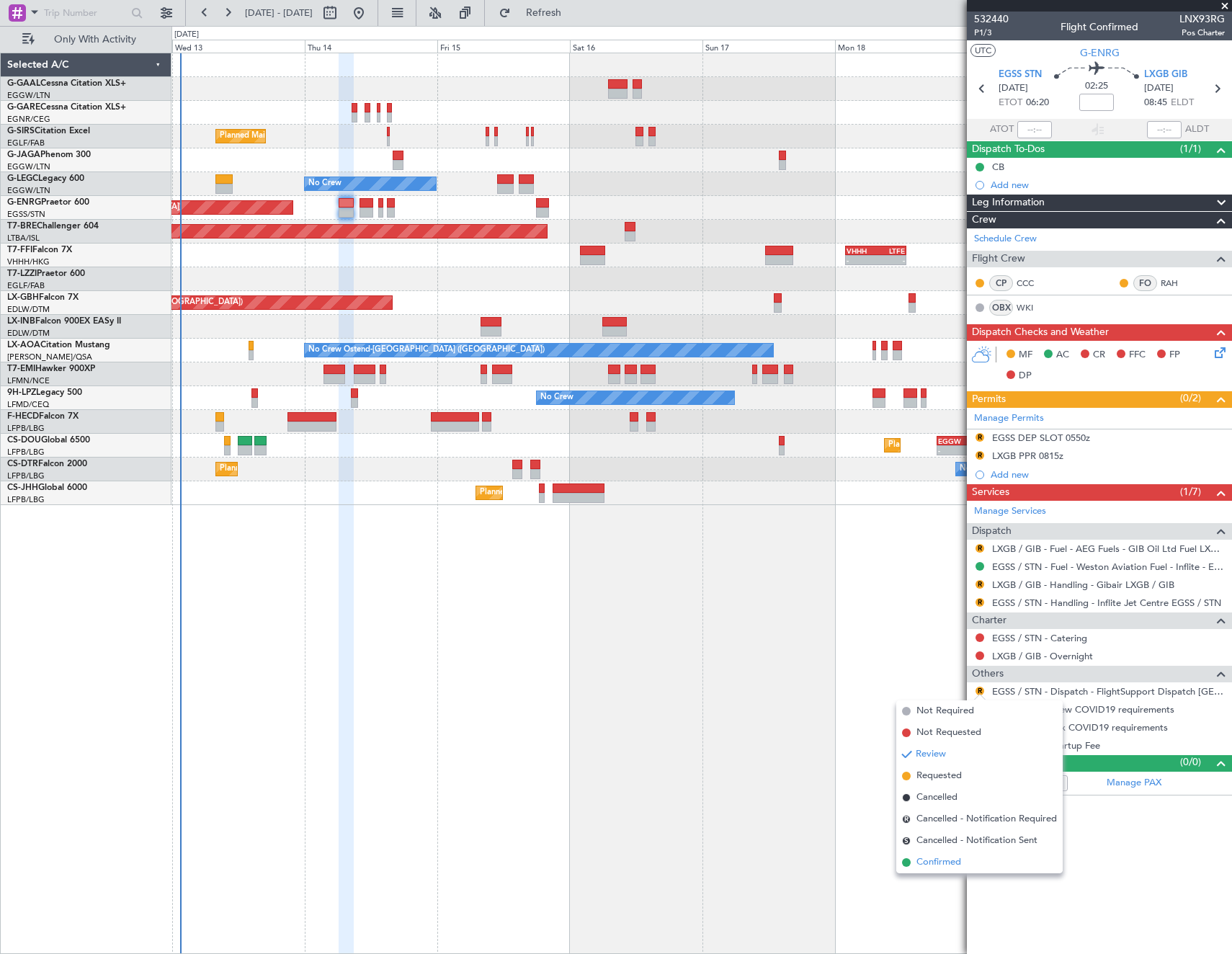
click at [967, 858] on li "Confirmed" at bounding box center [980, 862] width 167 height 22
